Goal: Information Seeking & Learning: Learn about a topic

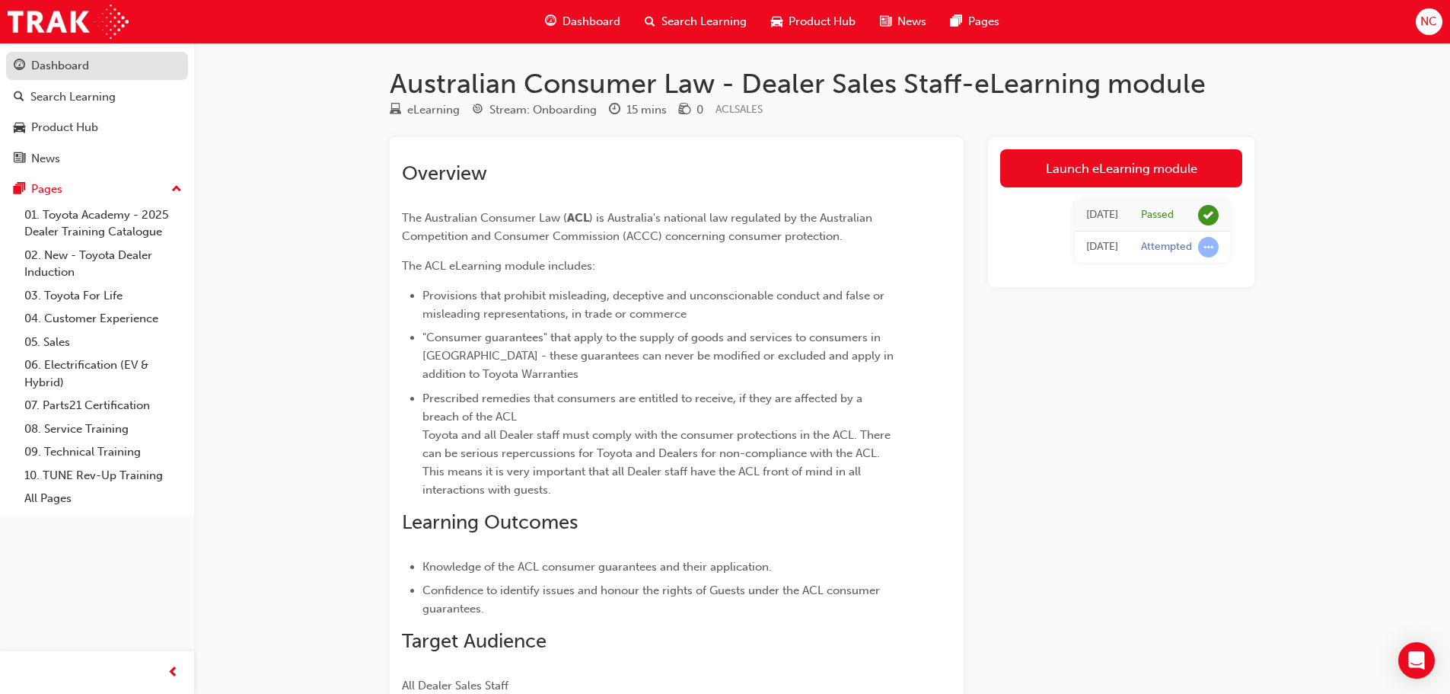
click at [46, 62] on div "Dashboard" at bounding box center [60, 66] width 58 height 18
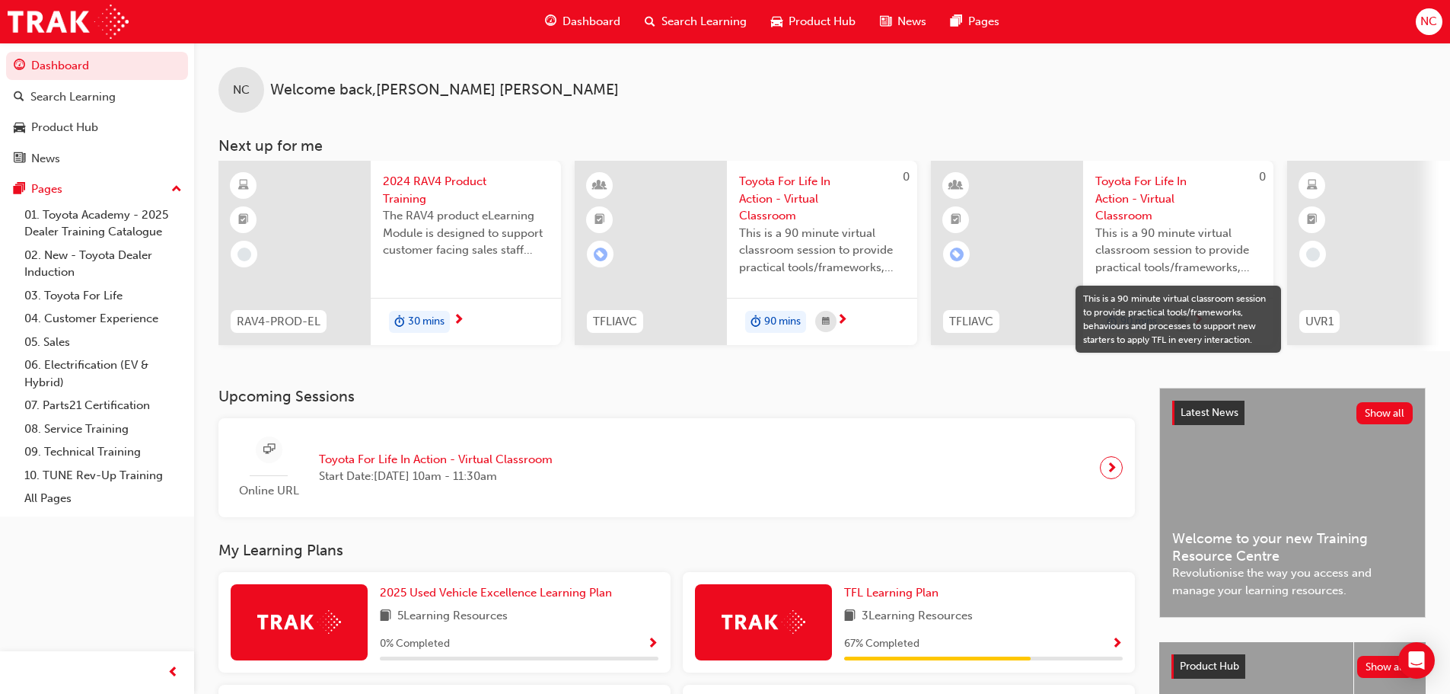
click at [460, 180] on span "2024 RAV4 Product Training" at bounding box center [466, 190] width 166 height 34
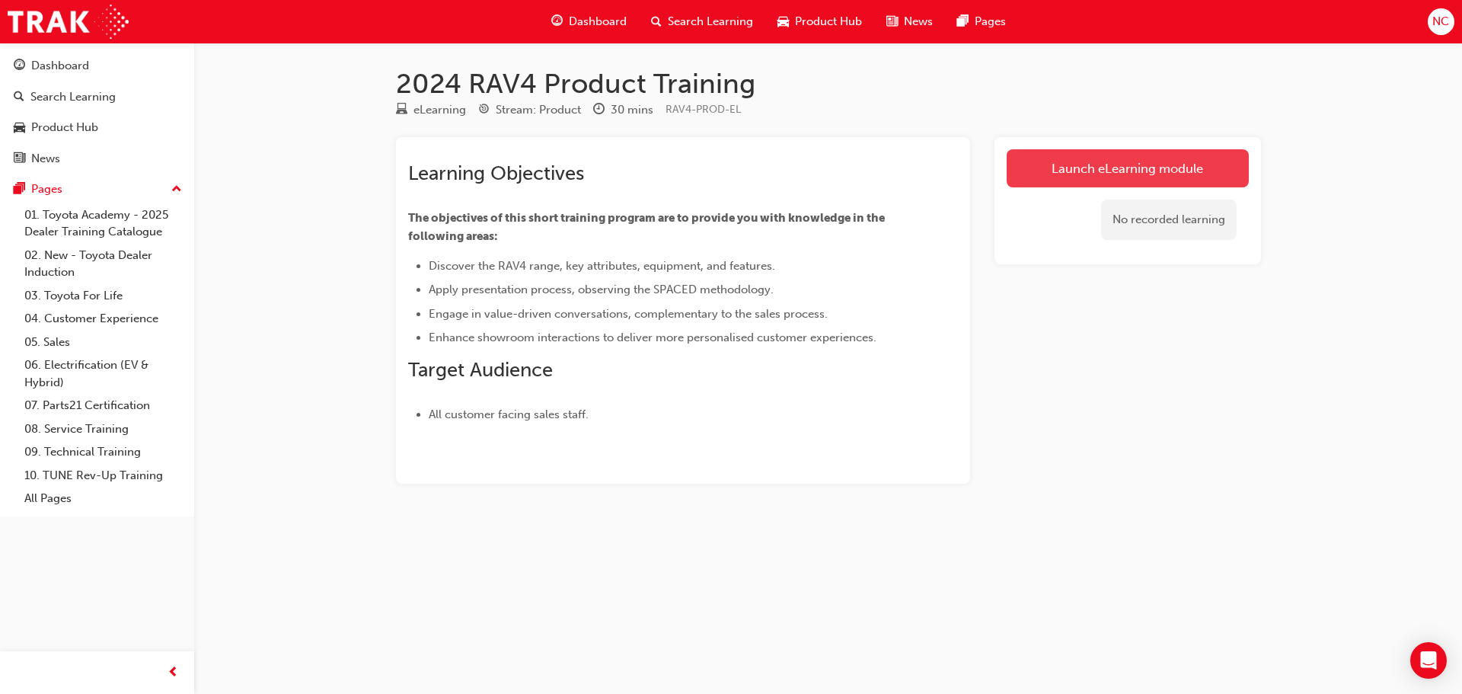
click at [1095, 167] on link "Launch eLearning module" at bounding box center [1127, 168] width 242 height 38
